Goal: Transaction & Acquisition: Subscribe to service/newsletter

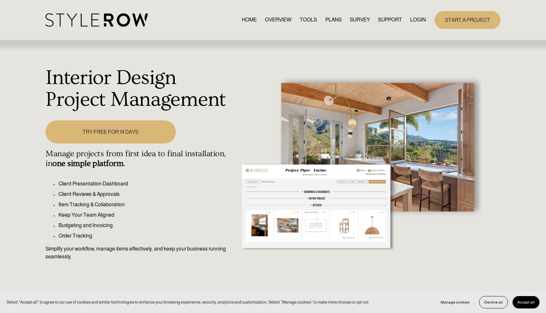
click at [313, 18] on link "TOOLS" at bounding box center [308, 20] width 17 height 9
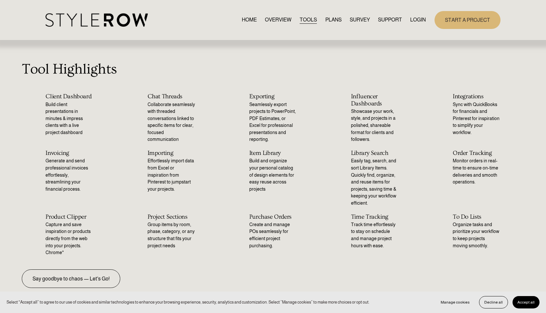
click at [332, 20] on link "PLANS" at bounding box center [333, 20] width 16 height 9
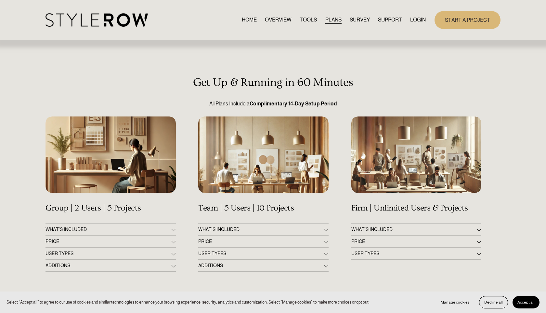
click at [254, 231] on span "WHAT'S INCLUDED" at bounding box center [260, 228] width 125 height 5
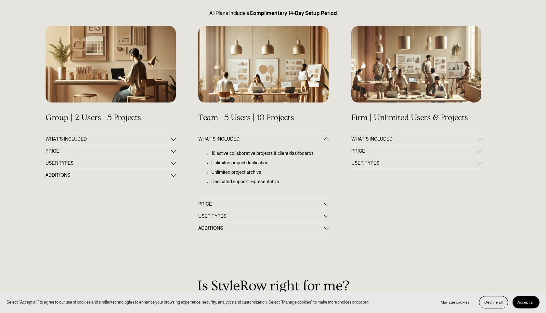
scroll to position [92, 0]
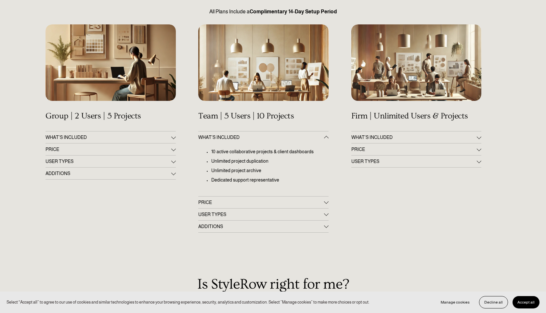
click at [262, 207] on button "PRICE" at bounding box center [263, 202] width 130 height 12
